Goal: Task Accomplishment & Management: Use online tool/utility

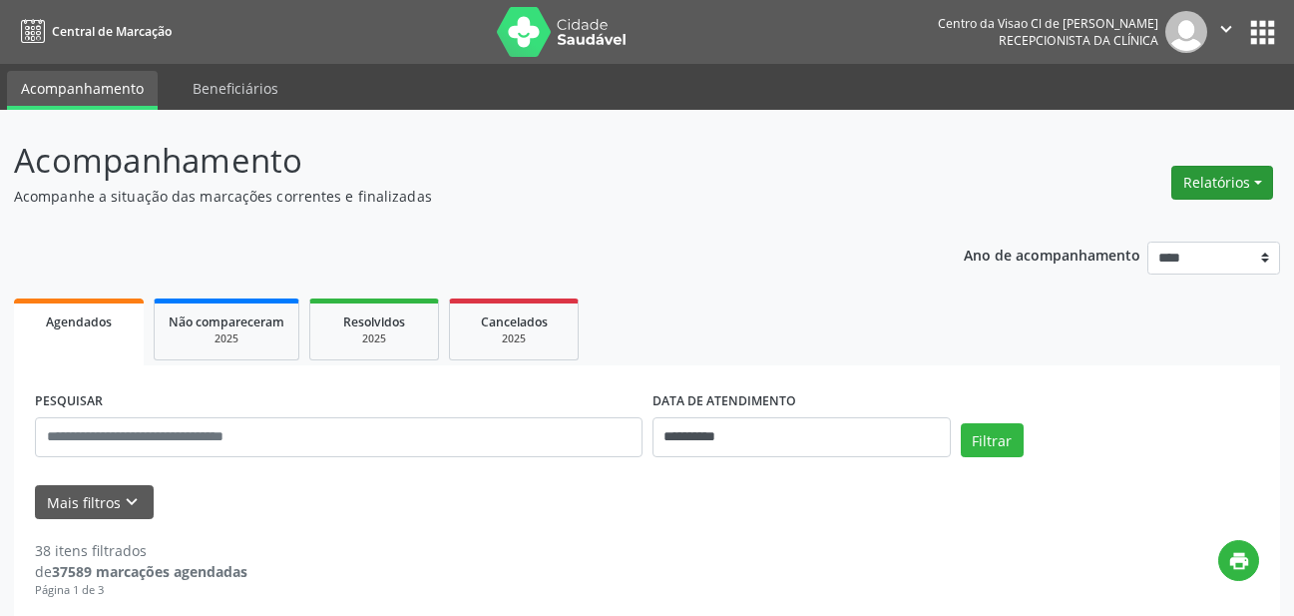
click at [1230, 188] on button "Relatórios" at bounding box center [1223, 183] width 102 height 34
click at [1121, 224] on link "Agendamentos" at bounding box center [1167, 226] width 215 height 28
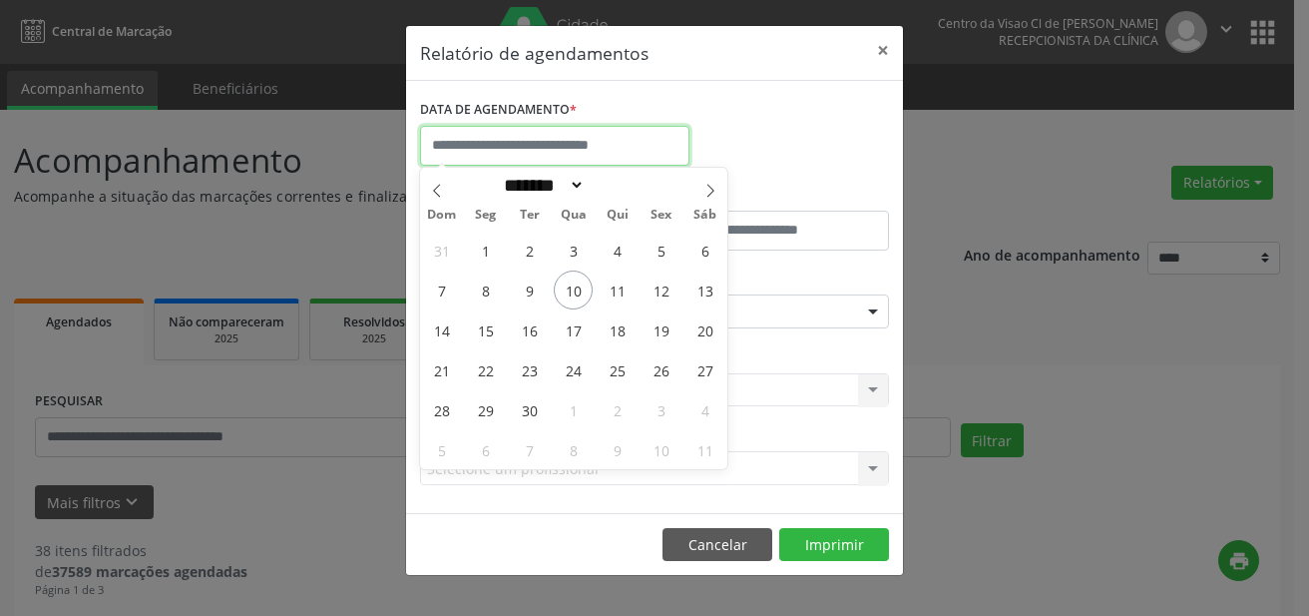
click at [510, 154] on input "text" at bounding box center [554, 146] width 269 height 40
click at [581, 290] on span "10" at bounding box center [573, 289] width 39 height 39
type input "**********"
click at [581, 290] on span "10" at bounding box center [573, 289] width 39 height 39
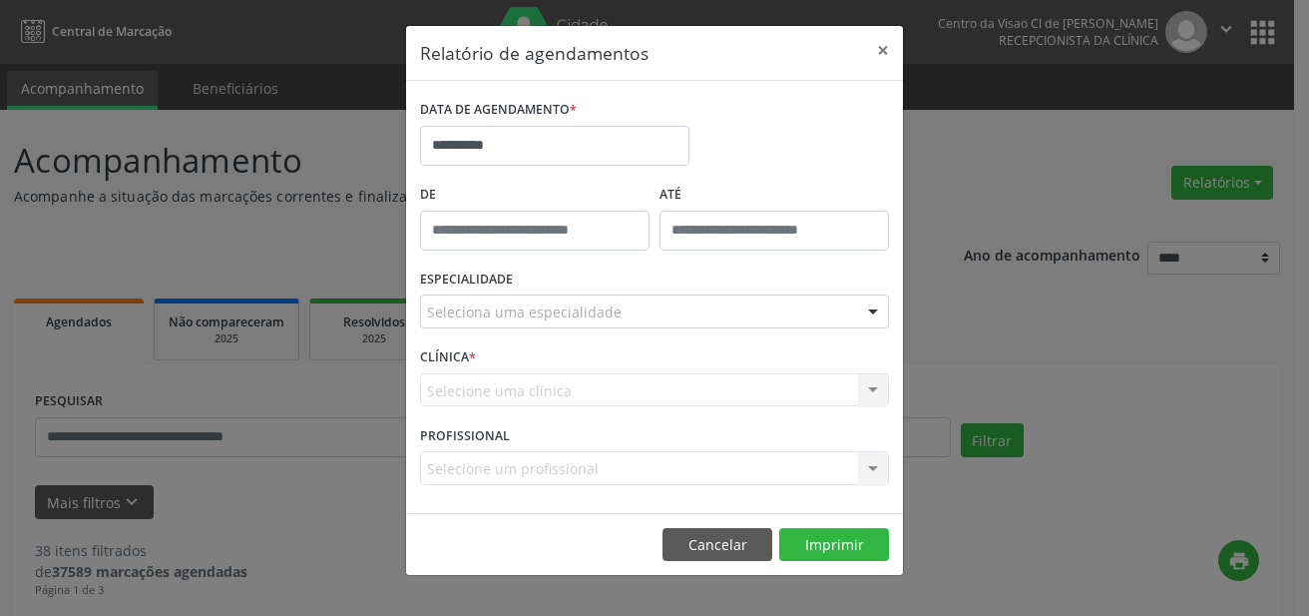
click at [580, 288] on div "ESPECIALIDADE Seleciona uma especialidade Todas as especialidades Alergologia A…" at bounding box center [654, 303] width 479 height 78
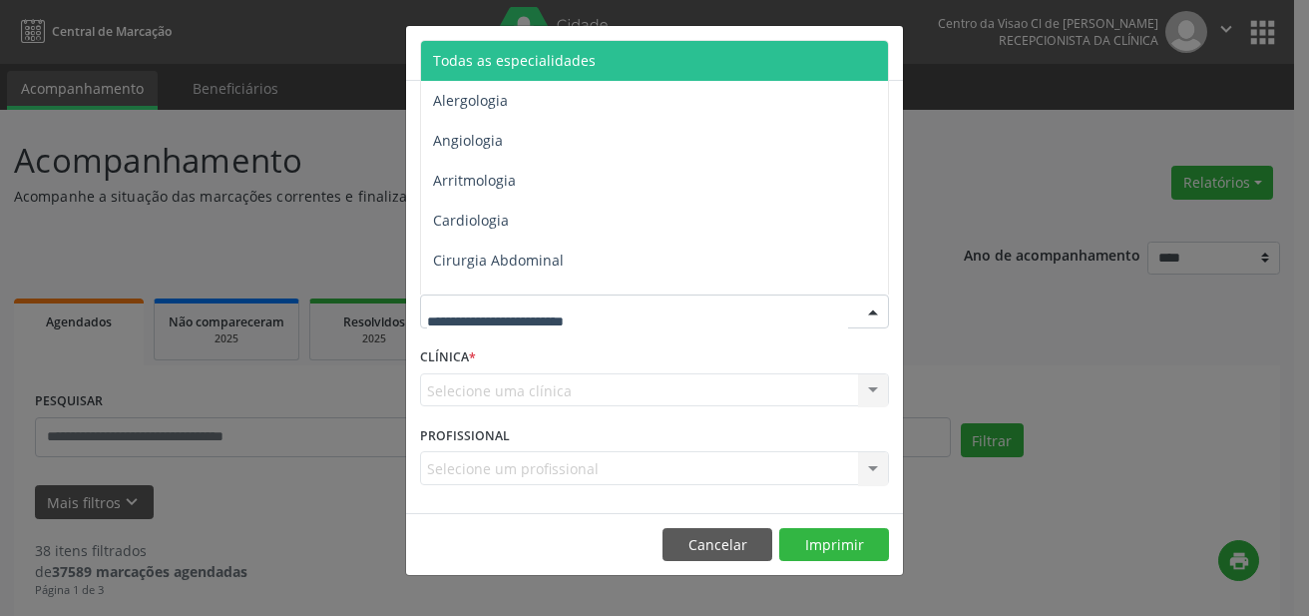
click at [580, 300] on div at bounding box center [654, 311] width 469 height 34
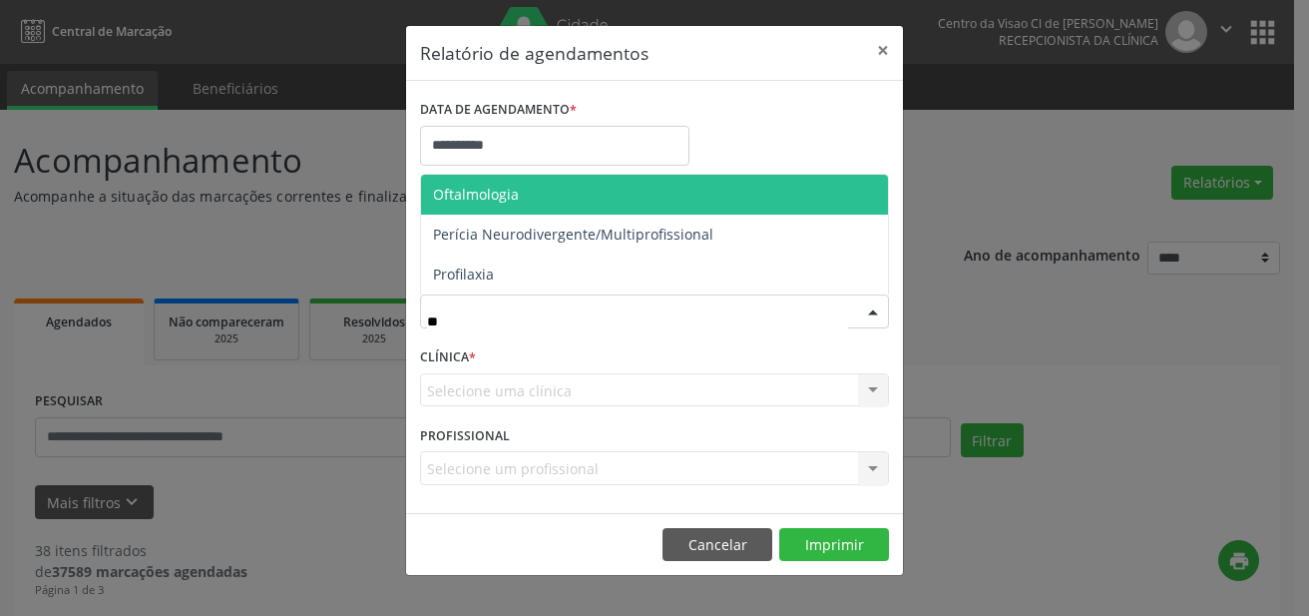
type input "***"
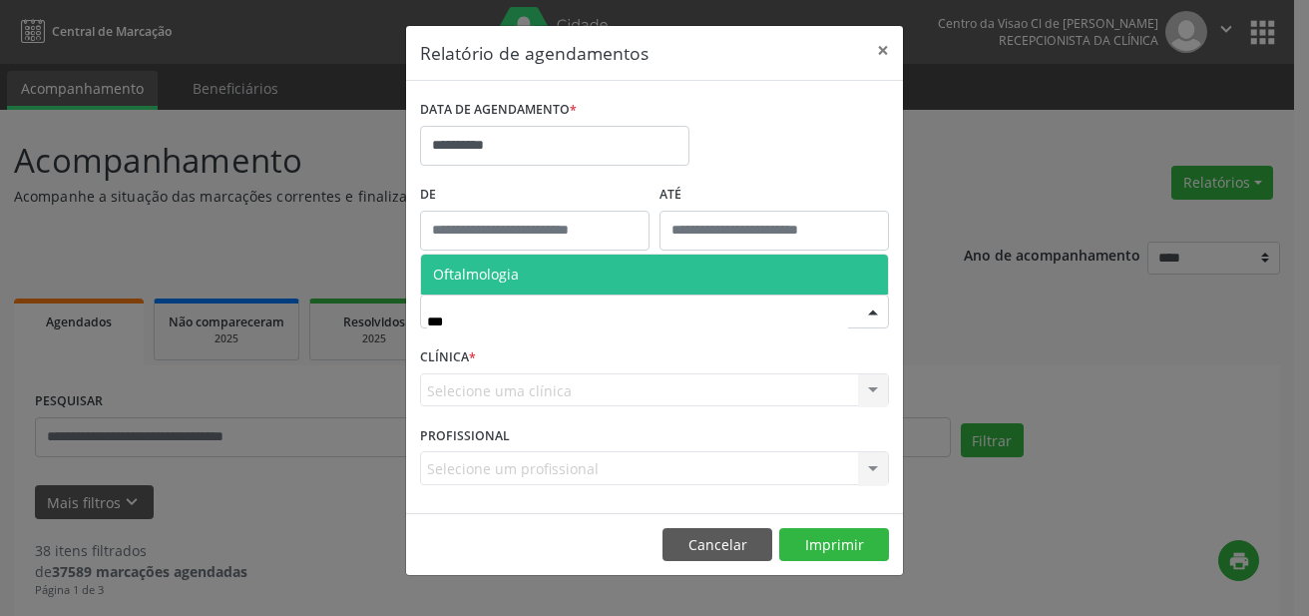
click at [549, 285] on span "Oftalmologia" at bounding box center [654, 274] width 467 height 40
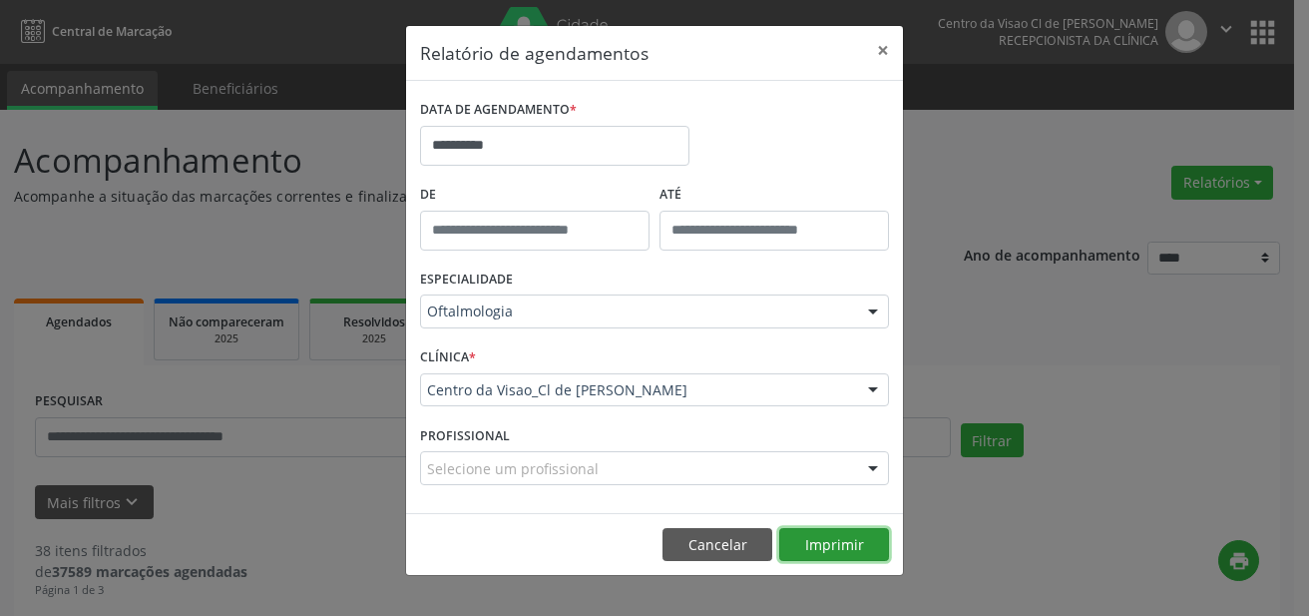
click at [828, 542] on button "Imprimir" at bounding box center [834, 545] width 110 height 34
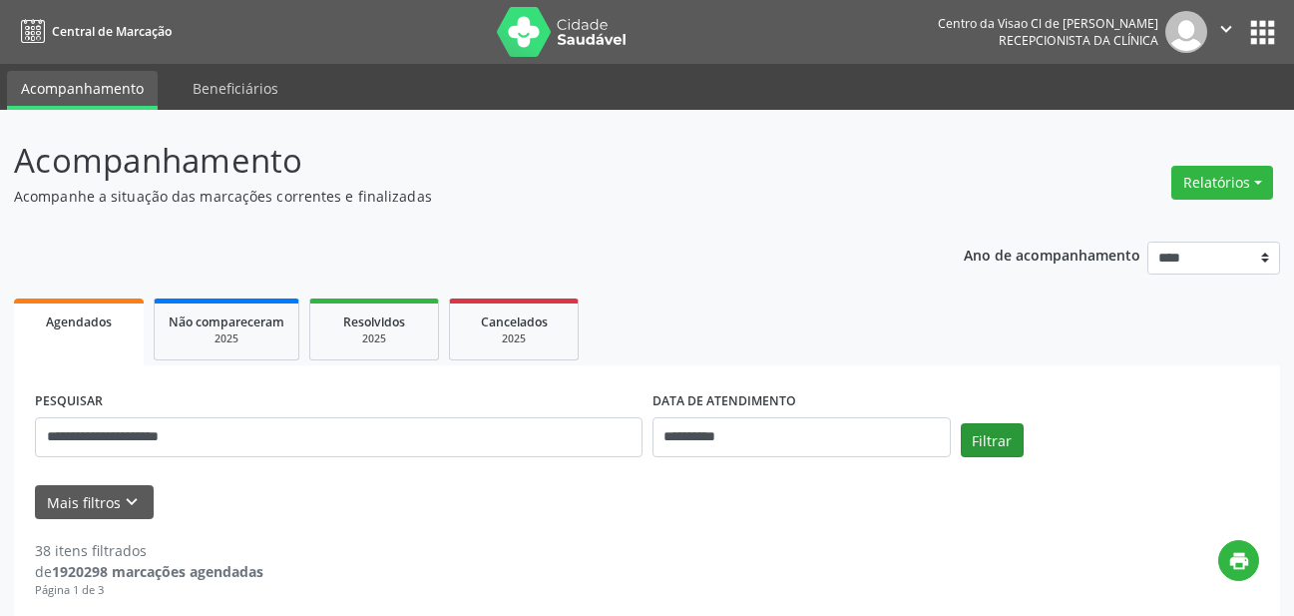
type input "**********"
click at [996, 438] on button "Filtrar" at bounding box center [992, 440] width 63 height 34
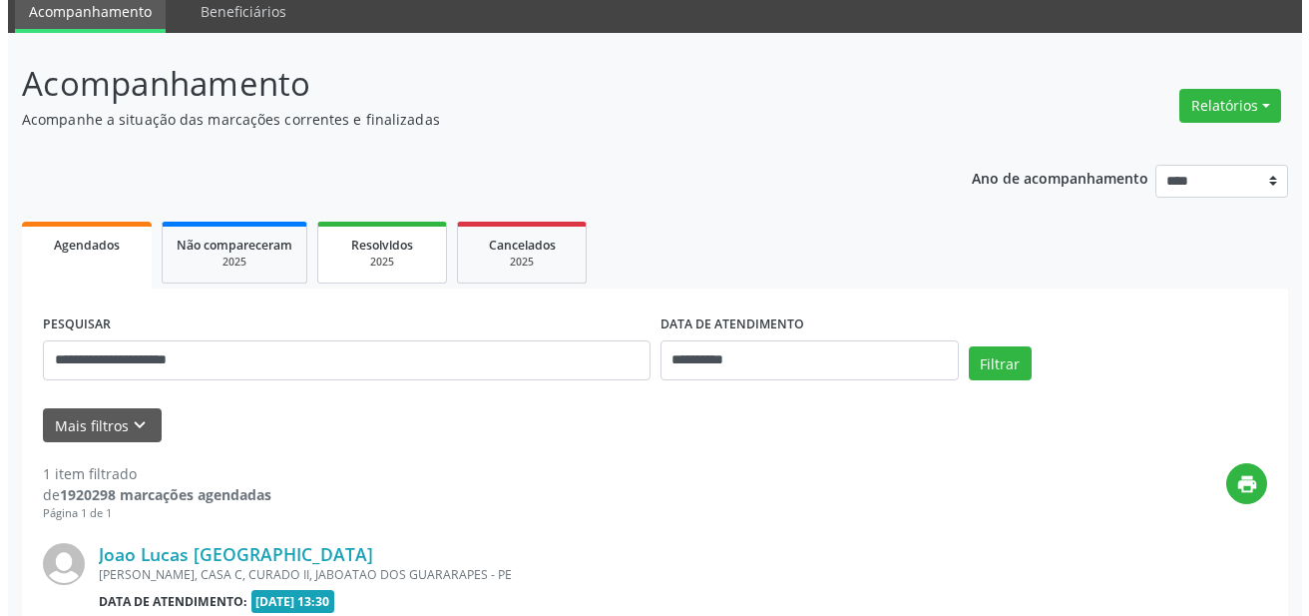
scroll to position [299, 0]
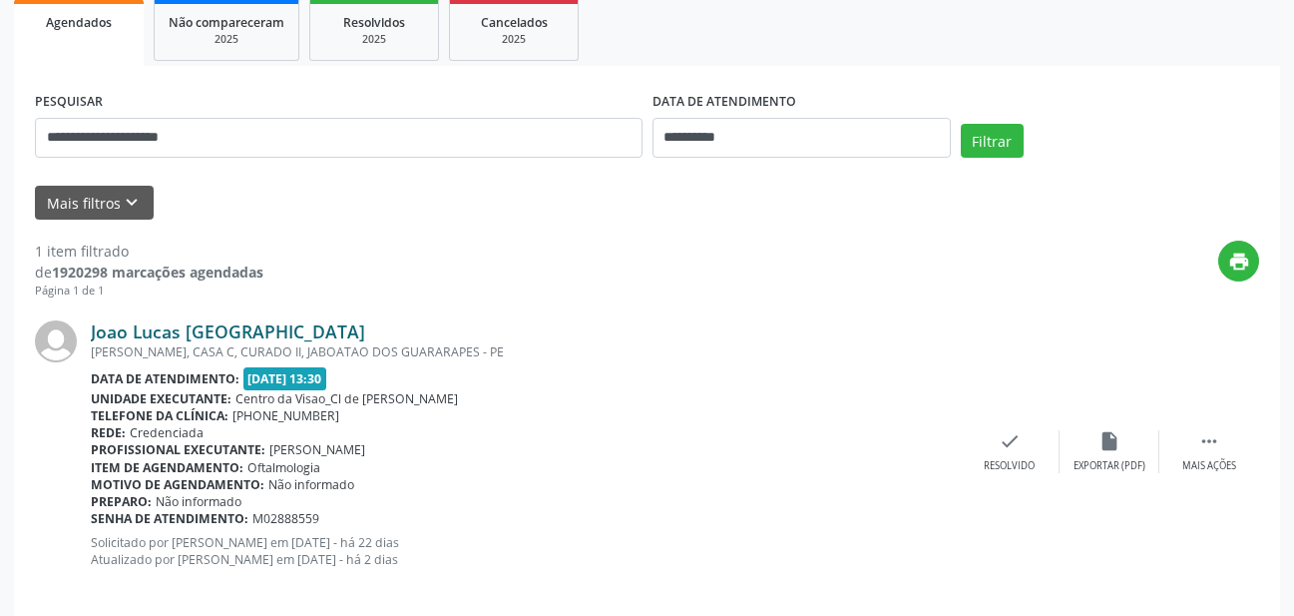
click at [200, 334] on link "Joao Lucas [GEOGRAPHIC_DATA]" at bounding box center [228, 331] width 274 height 22
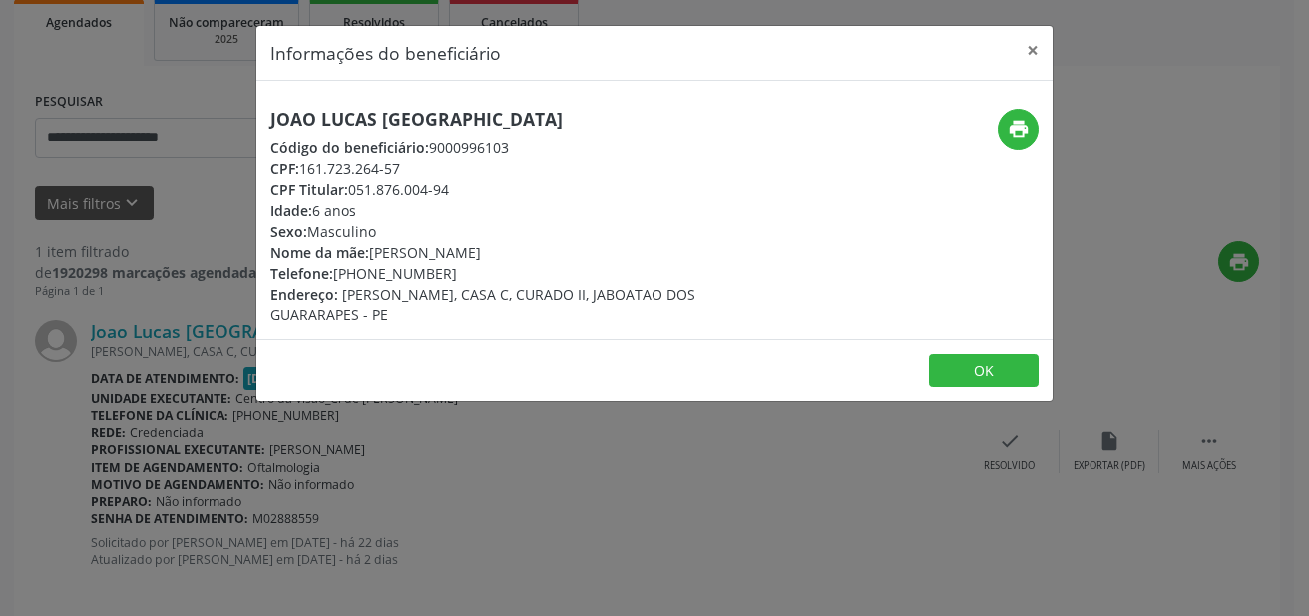
drag, startPoint x: 304, startPoint y: 167, endPoint x: 424, endPoint y: 175, distance: 120.0
click at [424, 175] on div "CPF: 161.723.264-57" at bounding box center [521, 168] width 503 height 21
copy div "161.723.264-57"
